Goal: Information Seeking & Learning: Learn about a topic

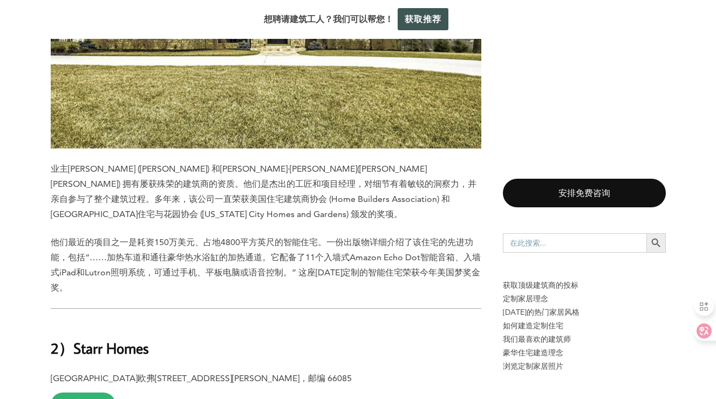
scroll to position [7060, 0]
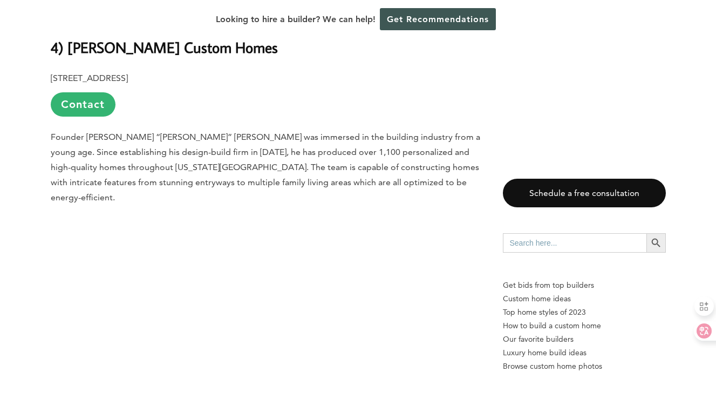
scroll to position [7060, 0]
